Goal: Task Accomplishment & Management: Manage account settings

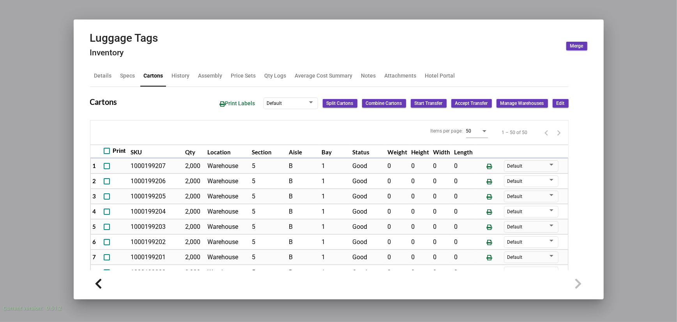
scroll to position [415, 0]
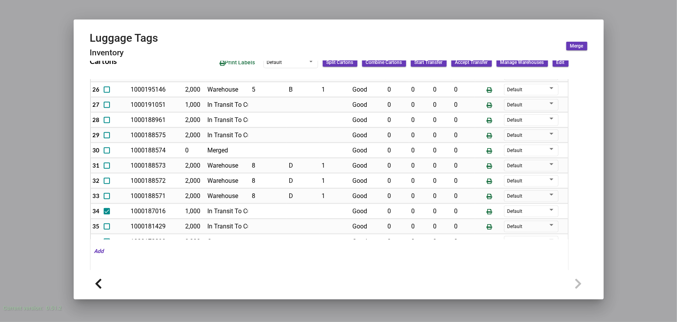
click at [147, 10] on div at bounding box center [338, 161] width 677 height 322
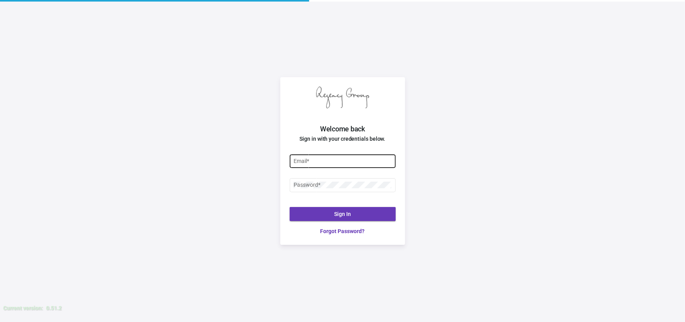
click at [346, 156] on div "Email *" at bounding box center [342, 160] width 98 height 15
type input "[EMAIL_ADDRESS][DOMAIN_NAME]"
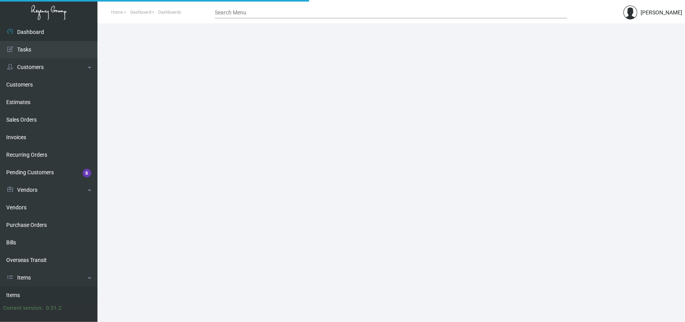
click at [31, 293] on link "Items" at bounding box center [48, 295] width 97 height 18
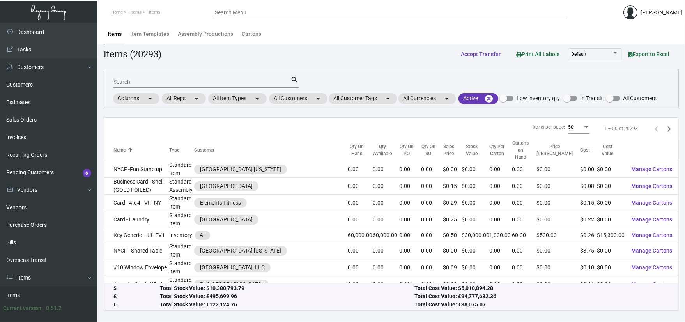
click at [171, 83] on input "Search" at bounding box center [201, 82] width 177 height 6
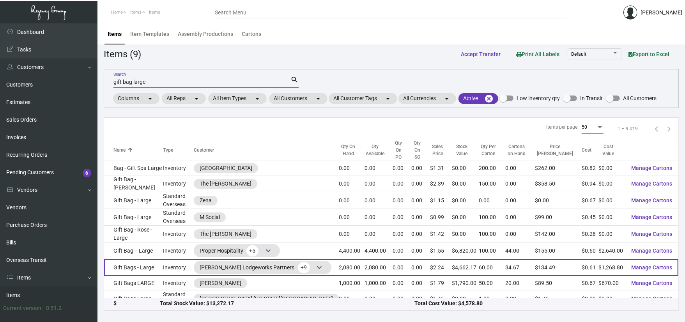
type input "gift bag large"
click at [150, 259] on td "Gift Bags - Large" at bounding box center [133, 267] width 59 height 17
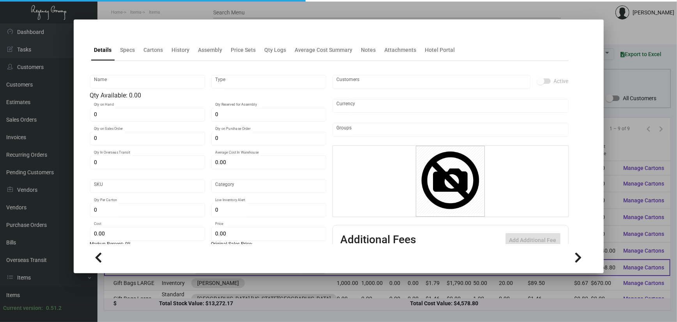
type input "Gift Bags - Large"
type input "Inventory"
type input "2,080"
type input "$ 1.312"
type input "309"
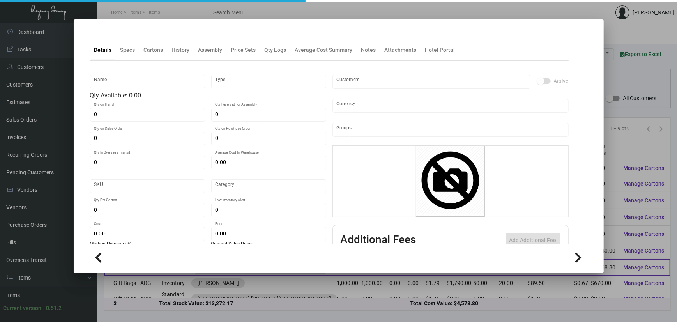
type input "Standard"
type input "60"
type input "1,000"
type input "$ 0.61"
type input "$ 2.24143"
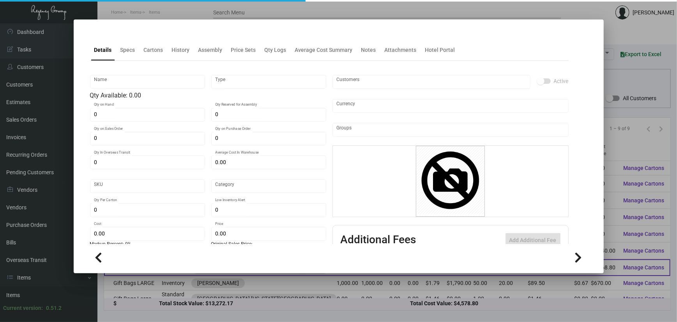
type textarea "Gift Bags Large: Size 13” x 5” x 10”, 250gsm black paper material, spot gloss U…"
checkbox input "true"
type input "United States Dollar $"
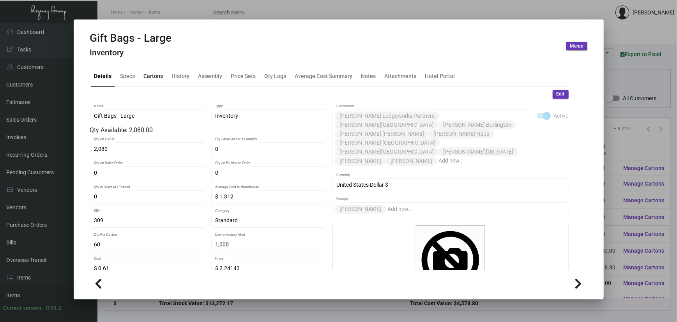
click at [160, 77] on div "Cartons" at bounding box center [153, 76] width 19 height 8
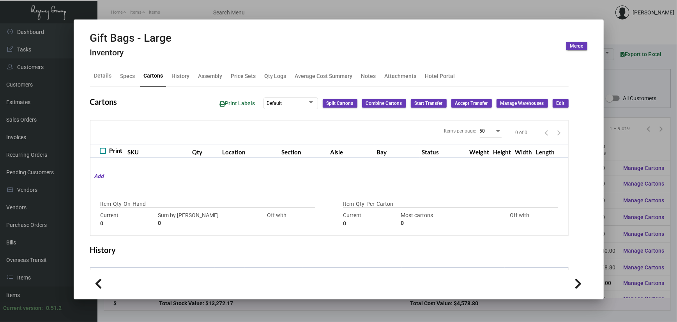
type input "2,080"
type input "4000"
type input "-1920"
type input "60"
type input "2080"
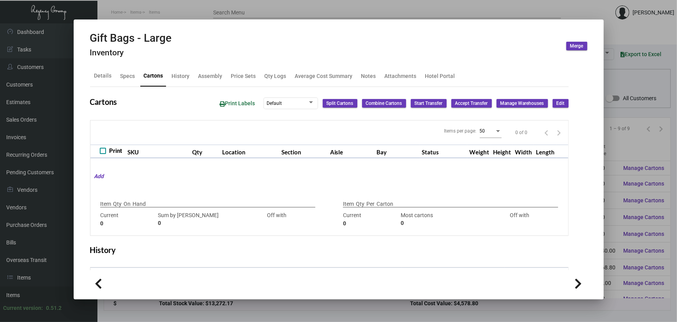
type input "-2020"
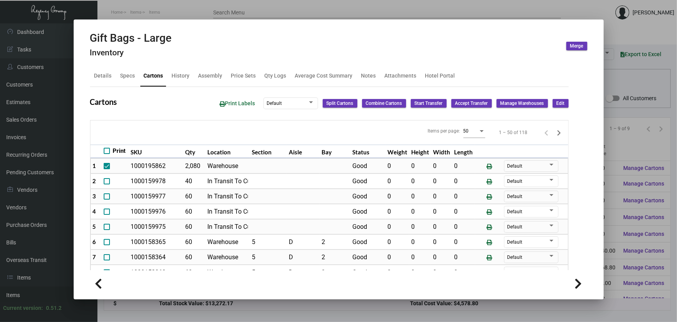
scroll to position [104, 0]
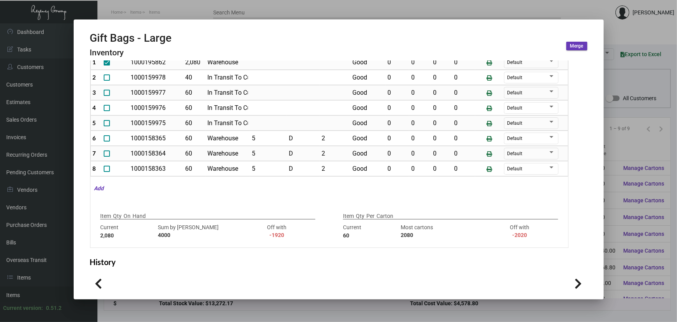
click at [154, 10] on div at bounding box center [338, 161] width 677 height 322
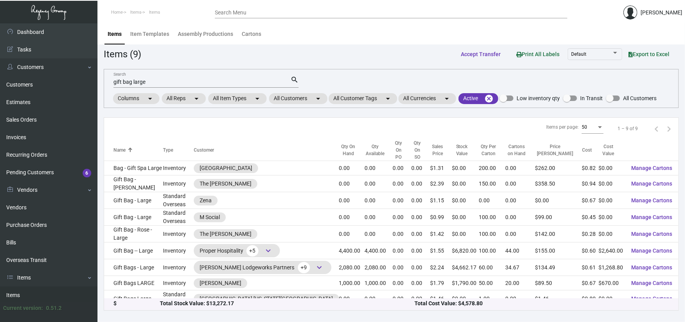
drag, startPoint x: 159, startPoint y: 77, endPoint x: 127, endPoint y: 78, distance: 32.0
click at [127, 78] on div "gift bag large Search" at bounding box center [201, 82] width 177 height 12
drag, startPoint x: 168, startPoint y: 83, endPoint x: 49, endPoint y: 83, distance: 119.7
click at [49, 83] on div "Dashboard Dashboard Tasks Customers Customers Estimates Sales Orders Invoices R…" at bounding box center [342, 172] width 685 height 299
paste input "Card - Unity Key Card"
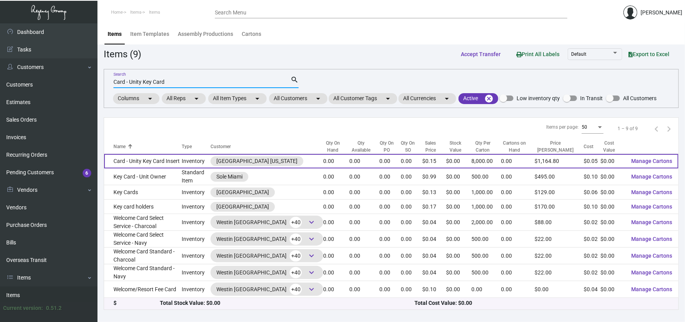
type input "Card - Unity Key Card"
click at [164, 164] on td "Card - Unity Key Card Insert" at bounding box center [143, 161] width 78 height 14
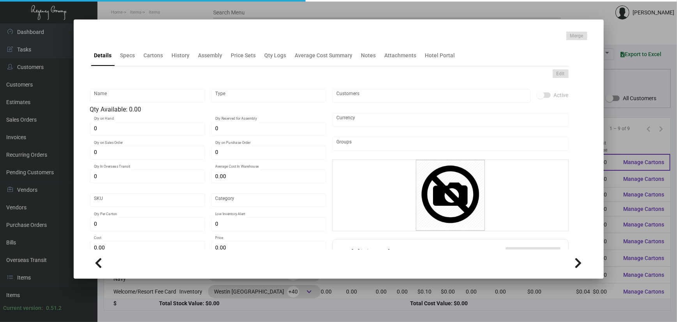
type input "Card - Unity Key Card Insert"
type input "Inventory"
type input "$ 0.329"
type input "Standard"
type input "8,000"
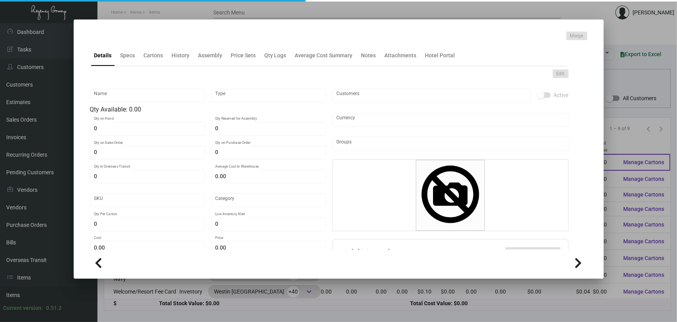
type input "$ 0.049"
type input "$ 0.1456"
checkbox input "true"
type input "United States Dollar $"
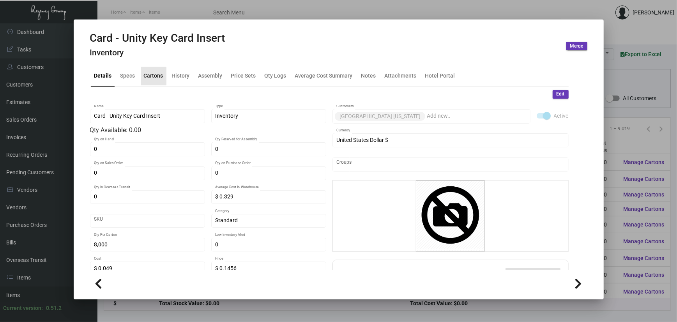
click at [152, 78] on div "Cartons" at bounding box center [153, 76] width 19 height 8
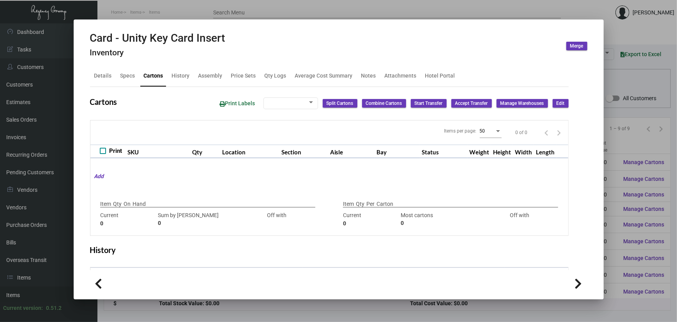
type input "9050"
type input "-9050"
type input "8,000"
type input "8000"
type input "0"
